Goal: Transaction & Acquisition: Book appointment/travel/reservation

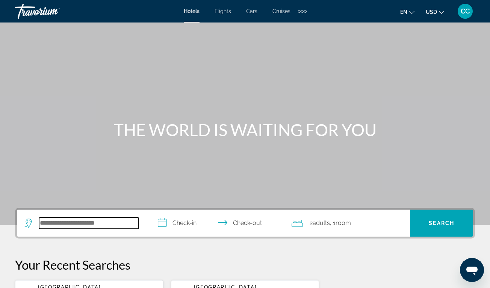
click at [92, 223] on input "Search widget" at bounding box center [89, 223] width 100 height 11
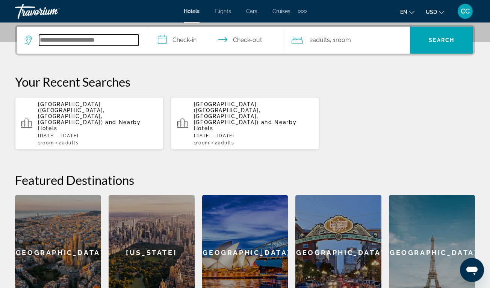
scroll to position [184, 0]
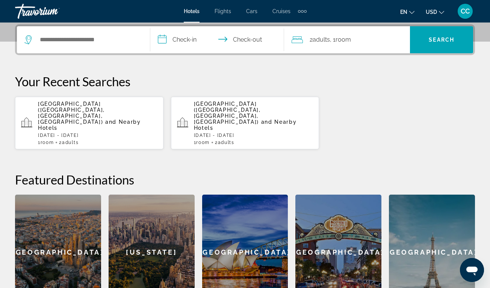
click at [105, 107] on span "[GEOGRAPHIC_DATA] ([GEOGRAPHIC_DATA], [GEOGRAPHIC_DATA], [GEOGRAPHIC_DATA])" at bounding box center [71, 113] width 67 height 24
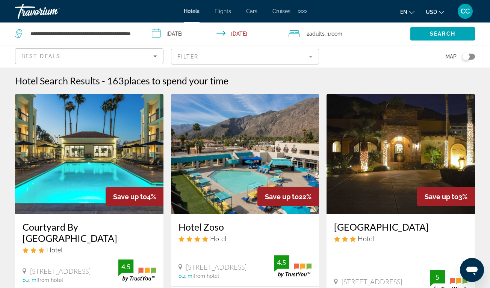
click at [192, 36] on input "**********" at bounding box center [214, 35] width 140 height 25
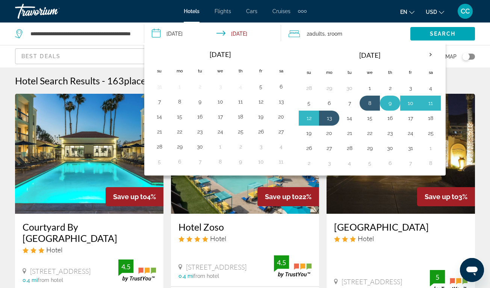
click at [389, 104] on button "9" at bounding box center [390, 103] width 12 height 11
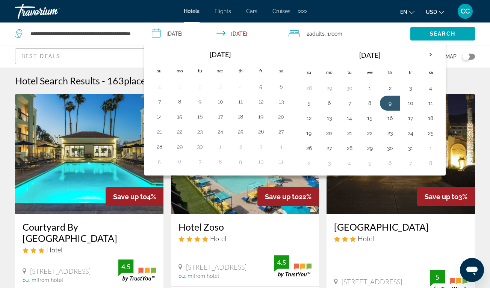
click at [172, 33] on input "**********" at bounding box center [214, 35] width 140 height 25
click at [160, 34] on input "**********" at bounding box center [214, 35] width 140 height 25
click at [410, 103] on button "10" at bounding box center [410, 103] width 12 height 11
type input "**********"
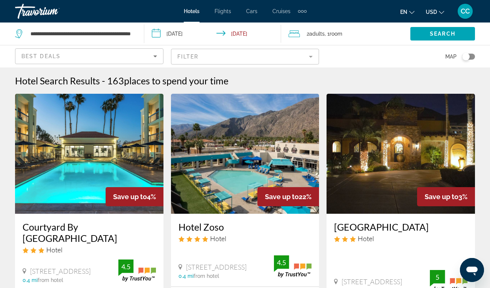
click at [340, 35] on span "Room" at bounding box center [335, 34] width 13 height 6
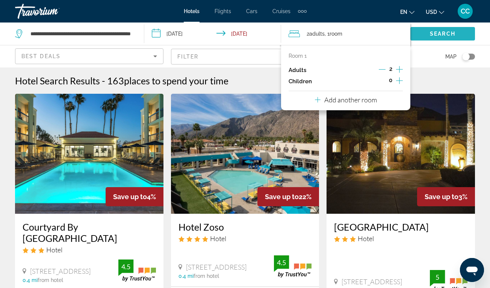
click at [424, 35] on span "Search widget" at bounding box center [442, 34] width 65 height 18
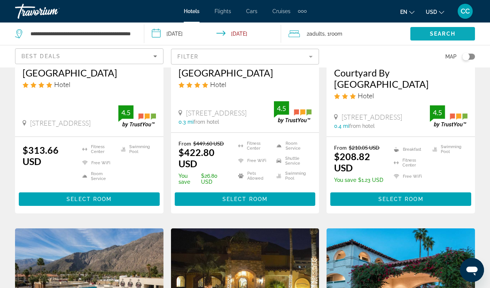
scroll to position [156, 0]
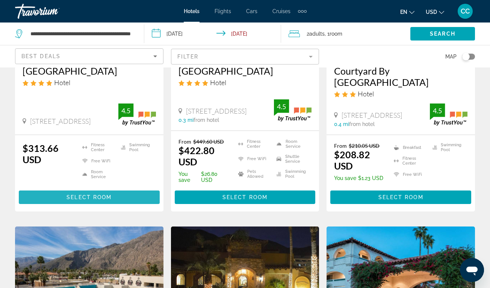
click at [140, 199] on span "Main content" at bounding box center [89, 198] width 141 height 18
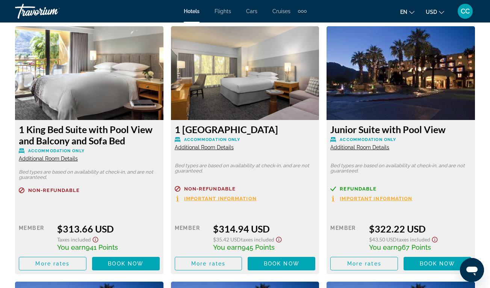
scroll to position [1170, 0]
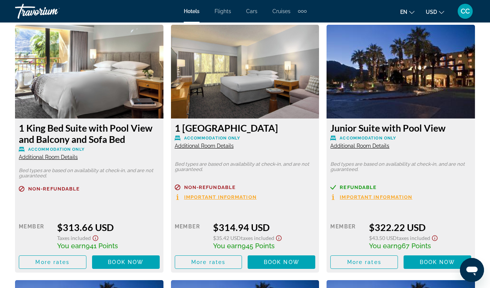
click at [69, 158] on span "Additional Room Details" at bounding box center [48, 157] width 59 height 6
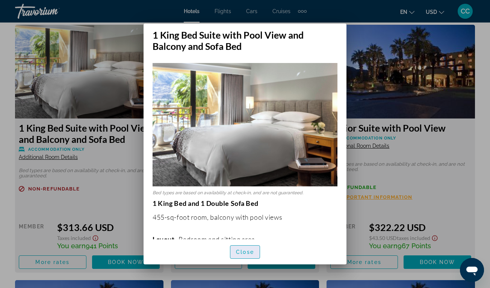
click at [244, 253] on span "Close" at bounding box center [245, 252] width 18 height 6
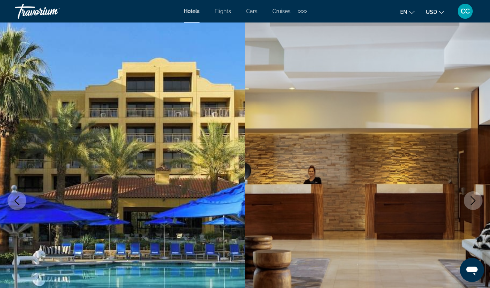
scroll to position [1170, 0]
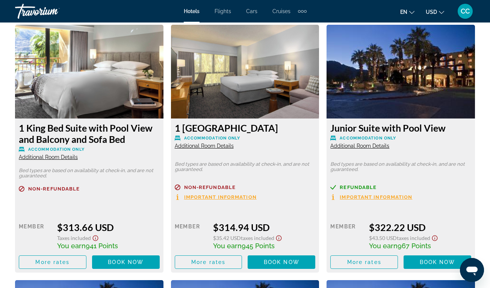
click at [227, 147] on span "Additional Room Details" at bounding box center [204, 146] width 59 height 6
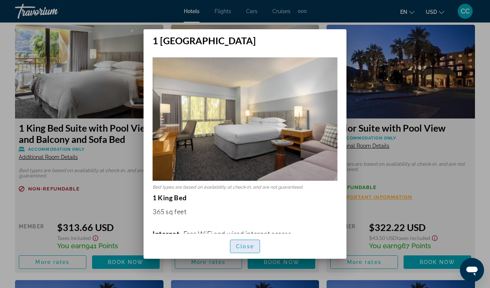
click at [251, 246] on span "Close" at bounding box center [245, 247] width 18 height 6
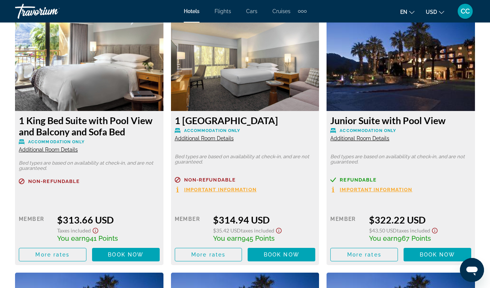
scroll to position [1187, 0]
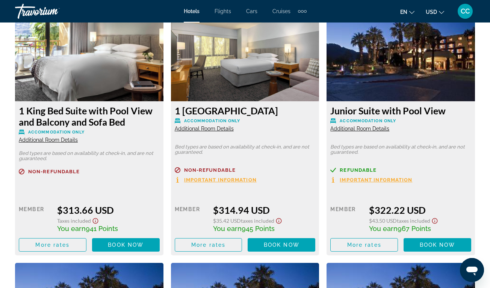
click at [353, 130] on span "Additional Room Details" at bounding box center [359, 129] width 59 height 6
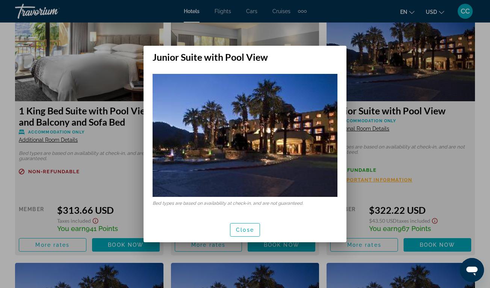
scroll to position [0, 0]
click at [398, 162] on div at bounding box center [245, 144] width 490 height 288
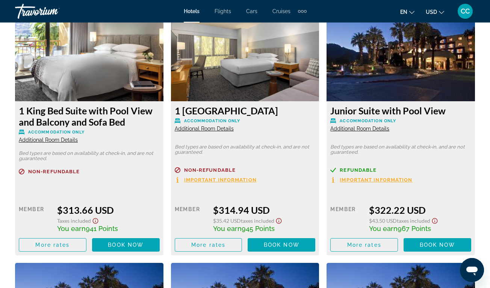
scroll to position [1194, 0]
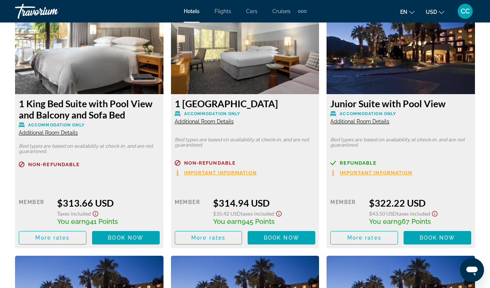
click at [392, 172] on span "Important Information" at bounding box center [375, 172] width 72 height 5
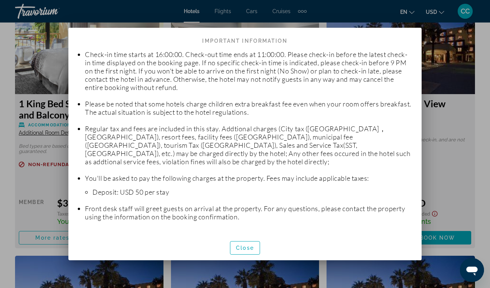
scroll to position [89, 0]
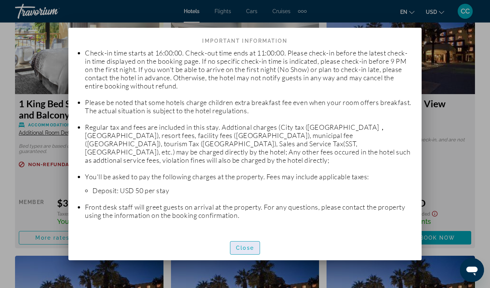
click at [251, 247] on span "Close" at bounding box center [245, 248] width 18 height 6
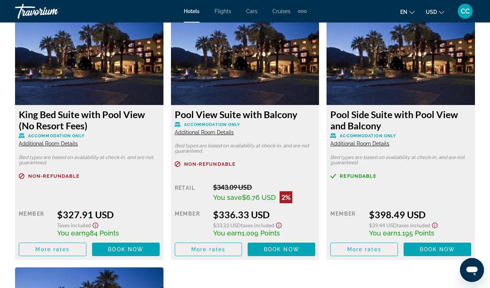
scroll to position [1439, 0]
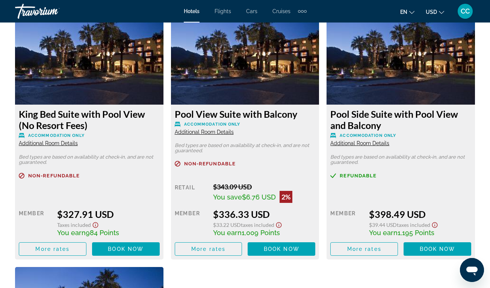
click at [71, 145] on span "Additional Room Details" at bounding box center [48, 143] width 59 height 6
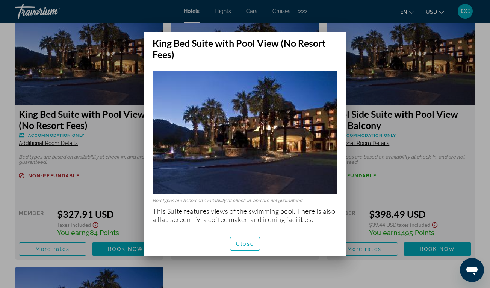
scroll to position [0, 0]
click at [247, 243] on span "Close" at bounding box center [245, 244] width 18 height 6
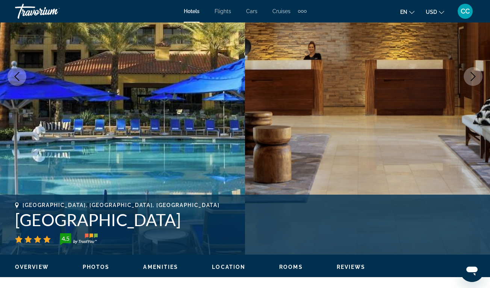
scroll to position [105, 0]
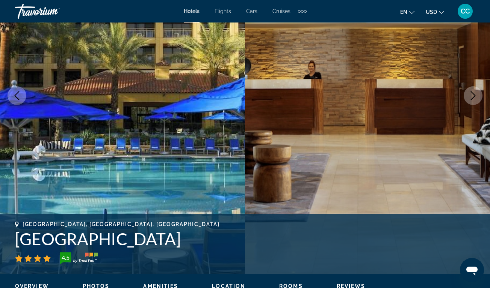
click at [464, 13] on span "CC" at bounding box center [464, 12] width 9 height 8
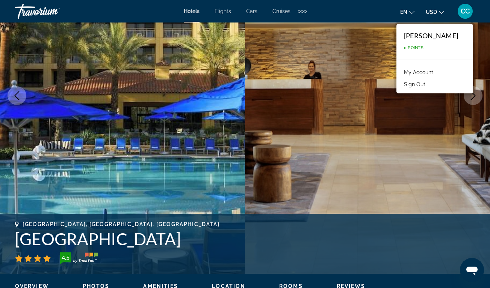
click at [437, 72] on link "My Account" at bounding box center [418, 73] width 37 height 10
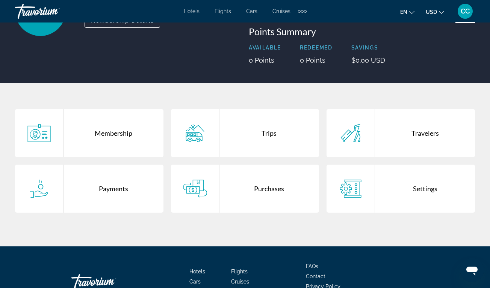
scroll to position [85, 0]
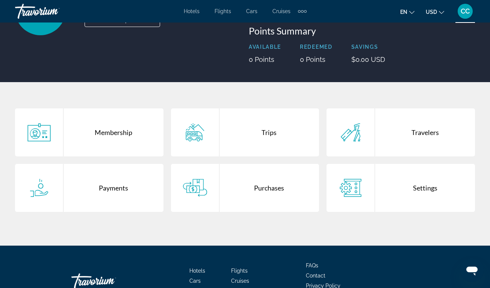
click at [274, 188] on div "Purchases" at bounding box center [269, 188] width 100 height 48
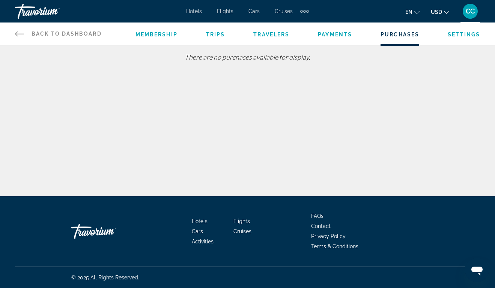
click at [326, 34] on span "Payments" at bounding box center [335, 35] width 34 height 6
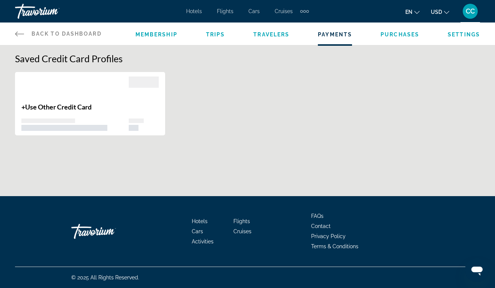
click at [156, 37] on span "Membership" at bounding box center [157, 35] width 42 height 6
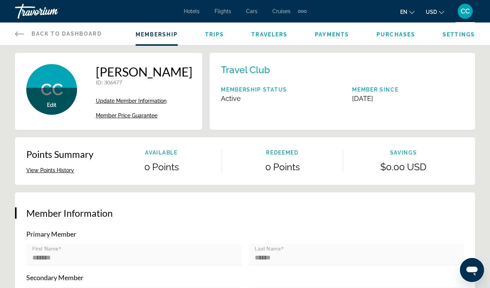
click at [83, 34] on span "Back to Dashboard" at bounding box center [67, 34] width 70 height 6
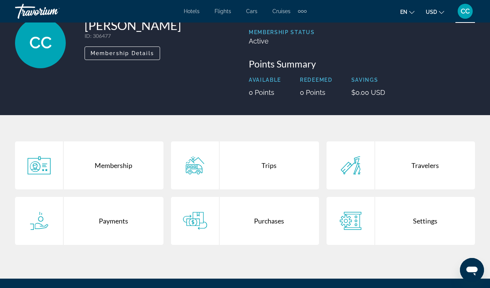
scroll to position [52, 0]
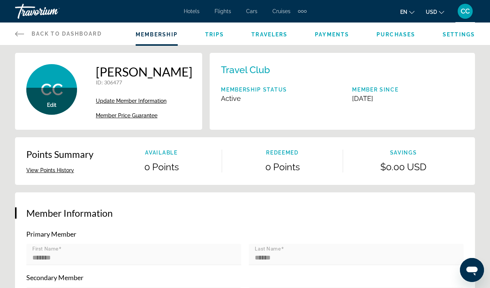
click at [55, 32] on span "Back to Dashboard" at bounding box center [67, 34] width 70 height 6
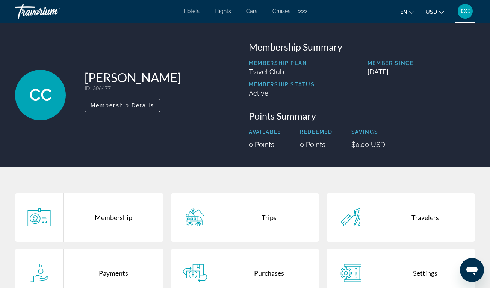
click at [467, 11] on span "CC" at bounding box center [464, 12] width 9 height 8
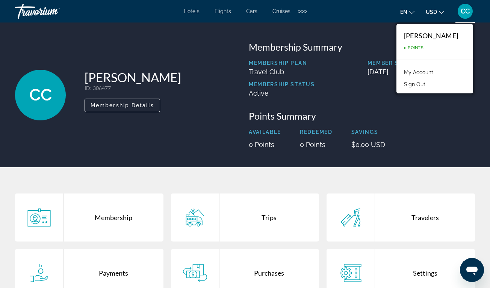
click at [421, 86] on button "Sign Out" at bounding box center [414, 85] width 29 height 10
